Goal: Task Accomplishment & Management: Complete application form

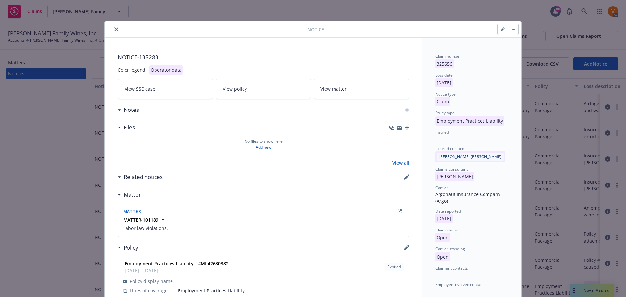
click at [501, 30] on icon "button" at bounding box center [502, 29] width 3 height 3
select select "EMPLOYMENT_PRACTICES_LIABILITY"
select select "open"
select select "CLAIM"
select select "OPEN"
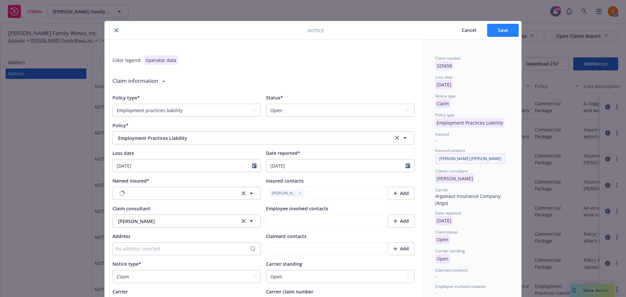
type textarea "x"
click at [320, 104] on select "Select a status Closed Open" at bounding box center [340, 110] width 148 height 13
select select "closed"
click at [266, 104] on select "Select a status Closed Open" at bounding box center [340, 110] width 148 height 13
type textarea "x"
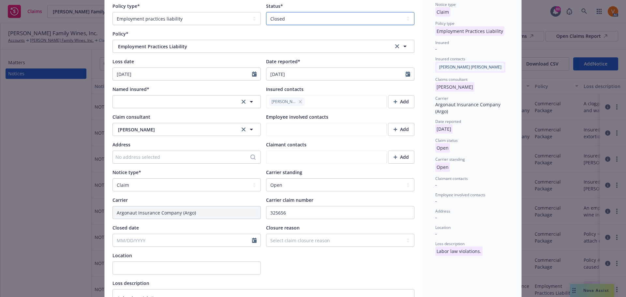
scroll to position [98, 0]
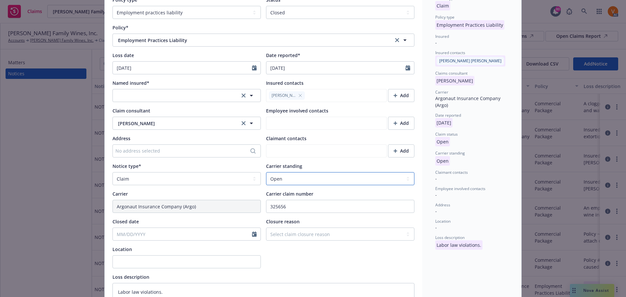
click at [293, 172] on select "Select a carrier standing Closed Not submitted Open Reopened Subrogated Withdra…" at bounding box center [340, 178] width 148 height 13
select select "CLOSED"
click at [266, 172] on select "Select a carrier standing Closed Not submitted Open Reopened Subrogated Withdra…" at bounding box center [340, 178] width 148 height 13
type textarea "x"
click at [299, 228] on select "Select claim closure reason Administrative closure Closed Closed no liability f…" at bounding box center [340, 234] width 148 height 13
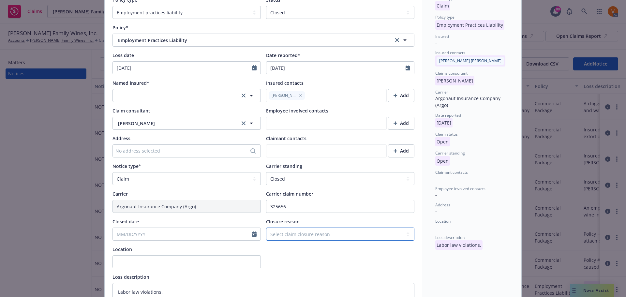
select select "denied"
click at [266, 228] on select "Select claim closure reason Administrative closure Closed Closed no liability f…" at bounding box center [340, 234] width 148 height 13
type textarea "x"
click at [216, 228] on div at bounding box center [187, 234] width 148 height 13
click at [217, 228] on input "Closed date" at bounding box center [182, 234] width 139 height 12
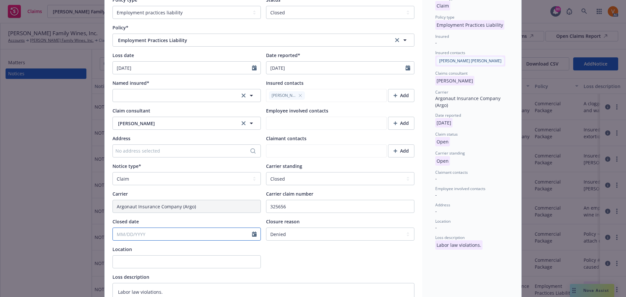
select select "9"
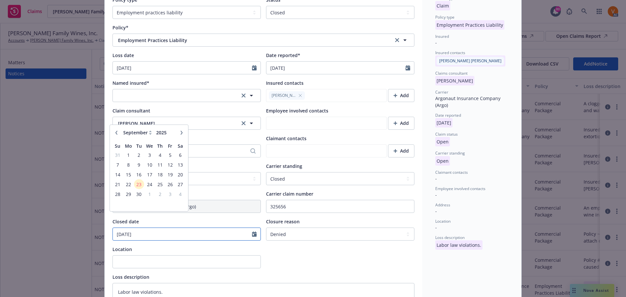
type input "[DATE]"
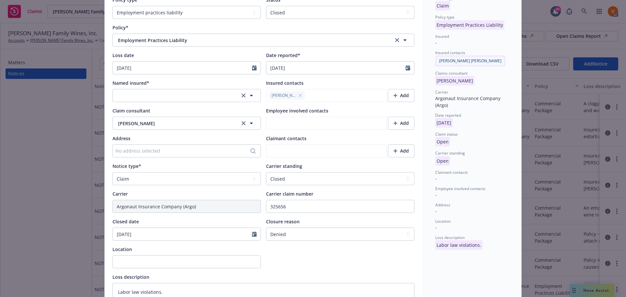
click at [359, 249] on div at bounding box center [340, 257] width 148 height 23
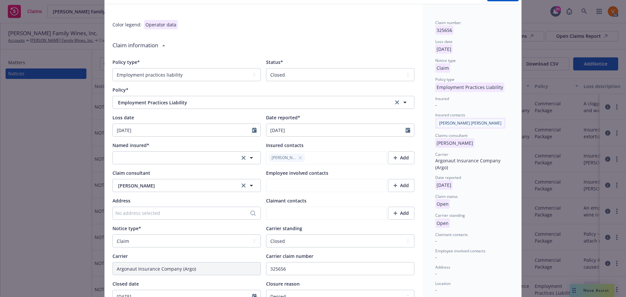
scroll to position [0, 0]
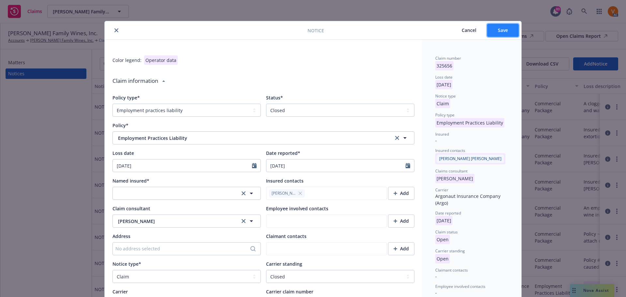
click at [512, 34] on button "Save" at bounding box center [503, 30] width 32 height 13
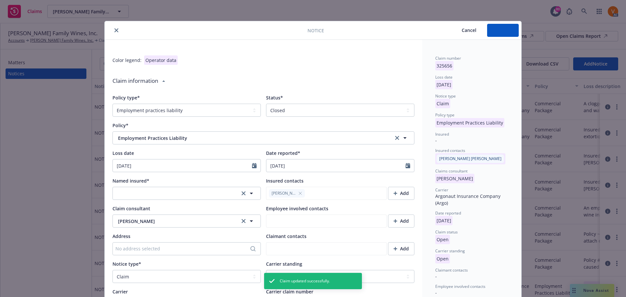
type textarea "x"
